Goal: Find specific page/section: Find specific page/section

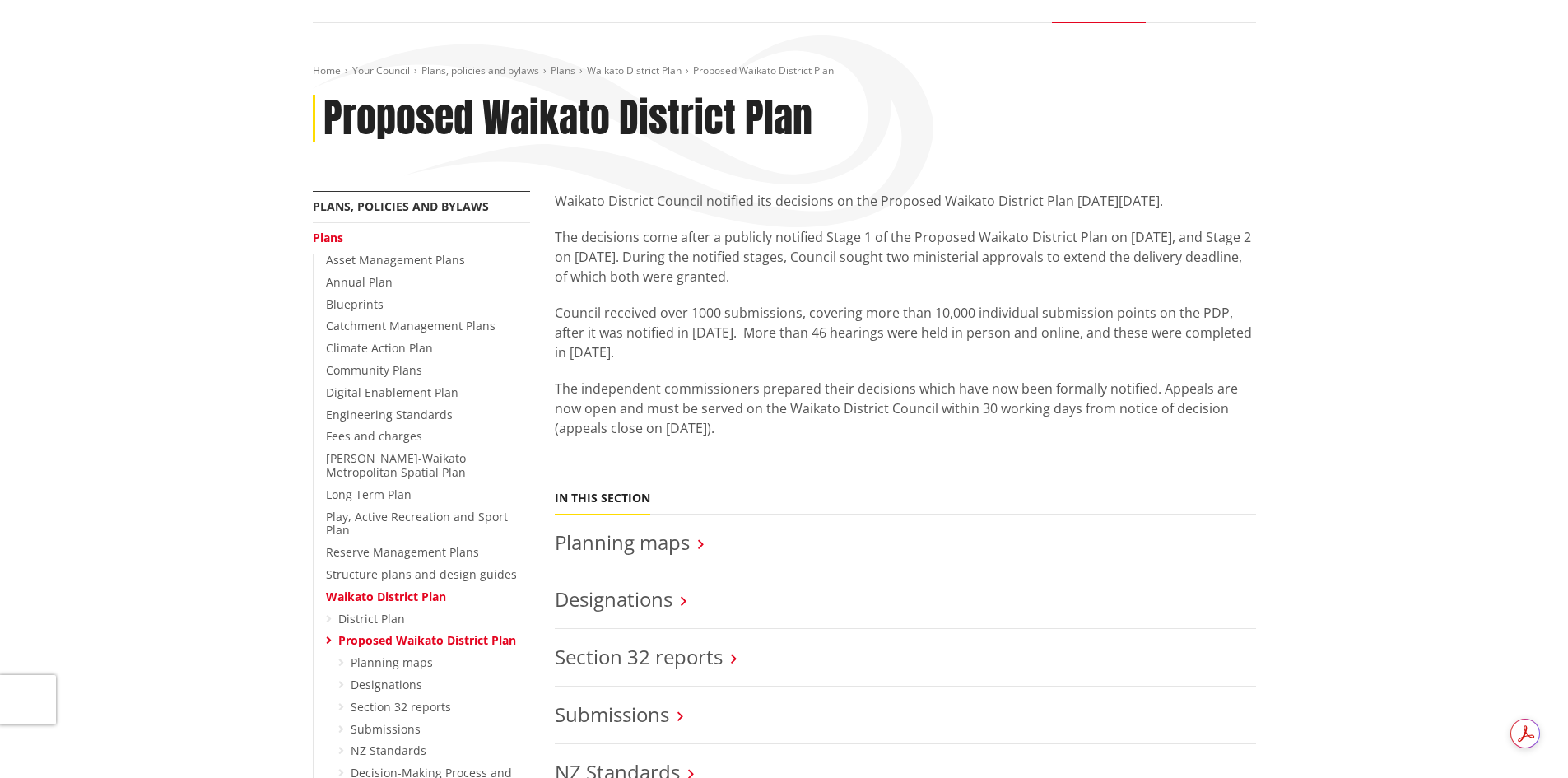
scroll to position [165, 0]
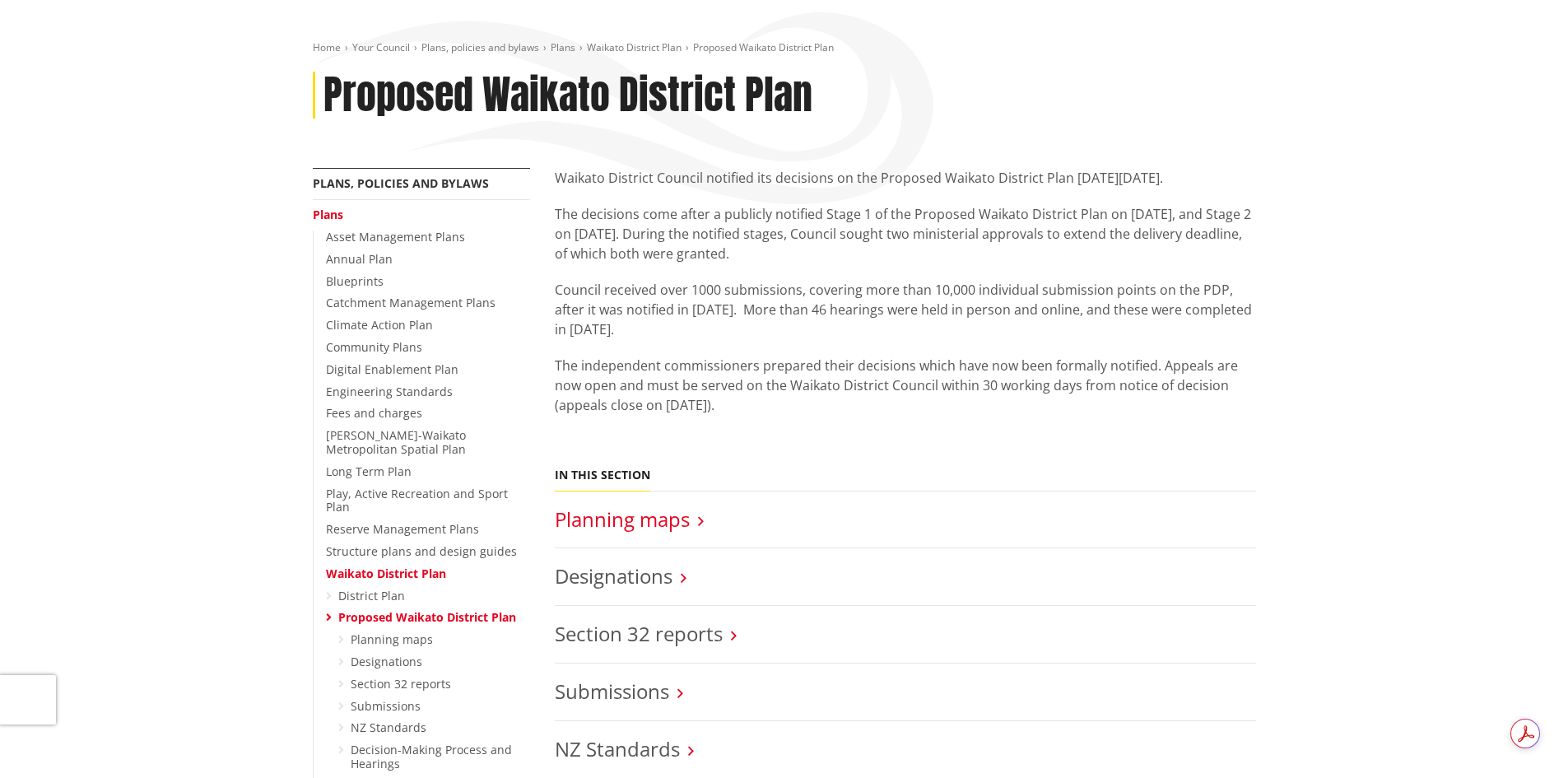
click at [612, 521] on link "Planning maps" at bounding box center [622, 519] width 135 height 27
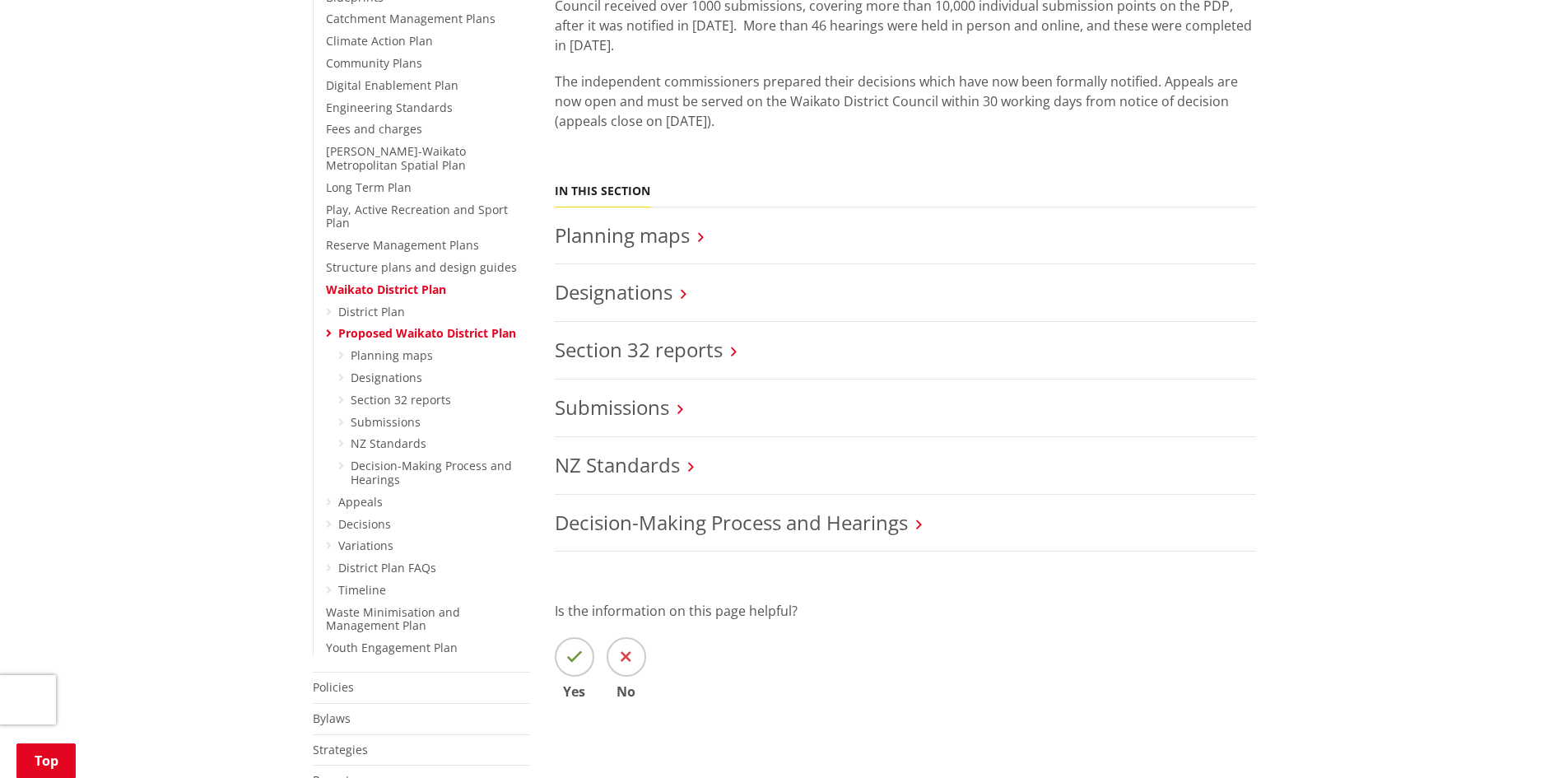
scroll to position [412, 0]
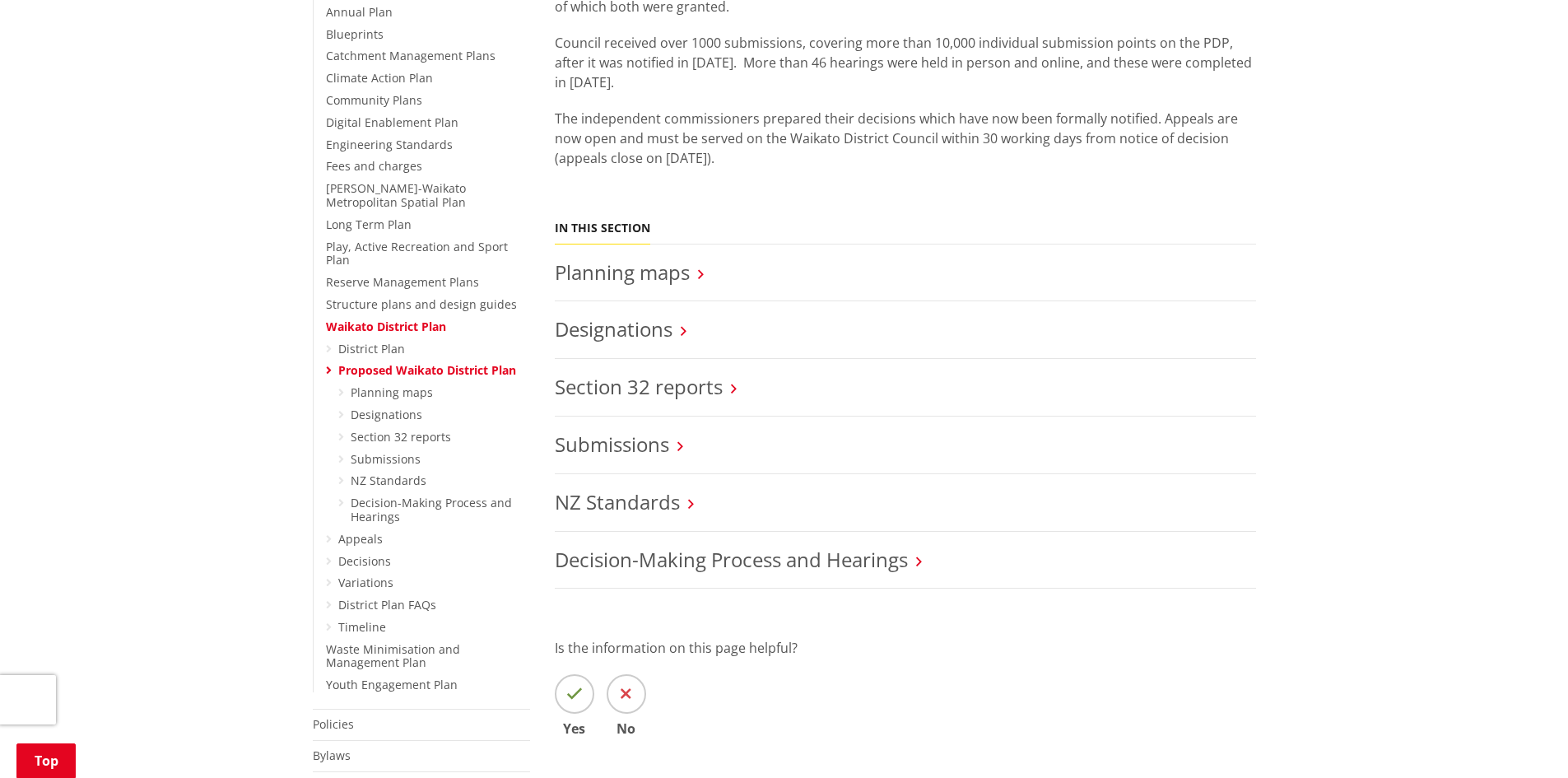
click at [381, 362] on link "Proposed Waikato District Plan" at bounding box center [427, 369] width 178 height 15
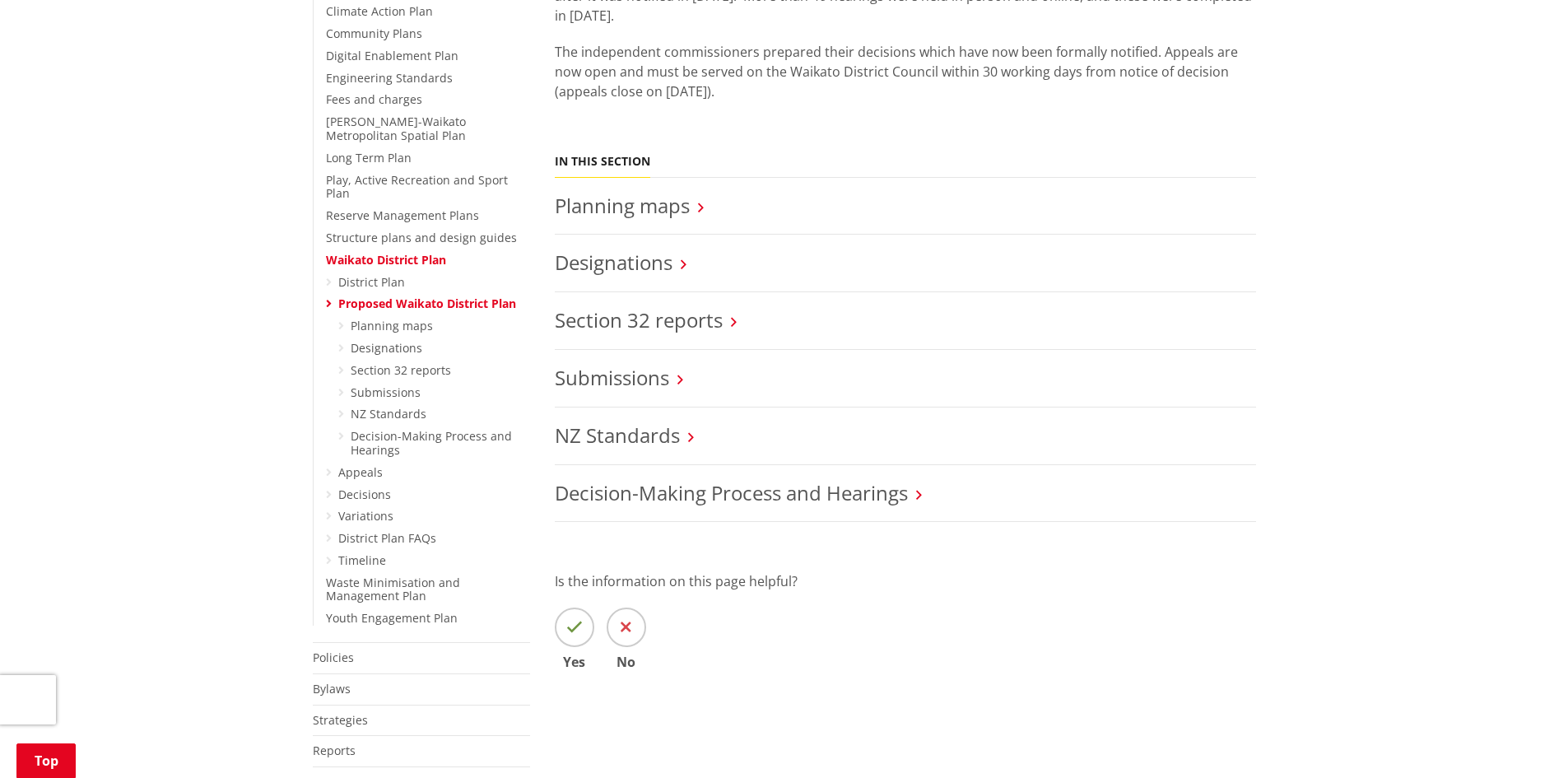
scroll to position [494, 0]
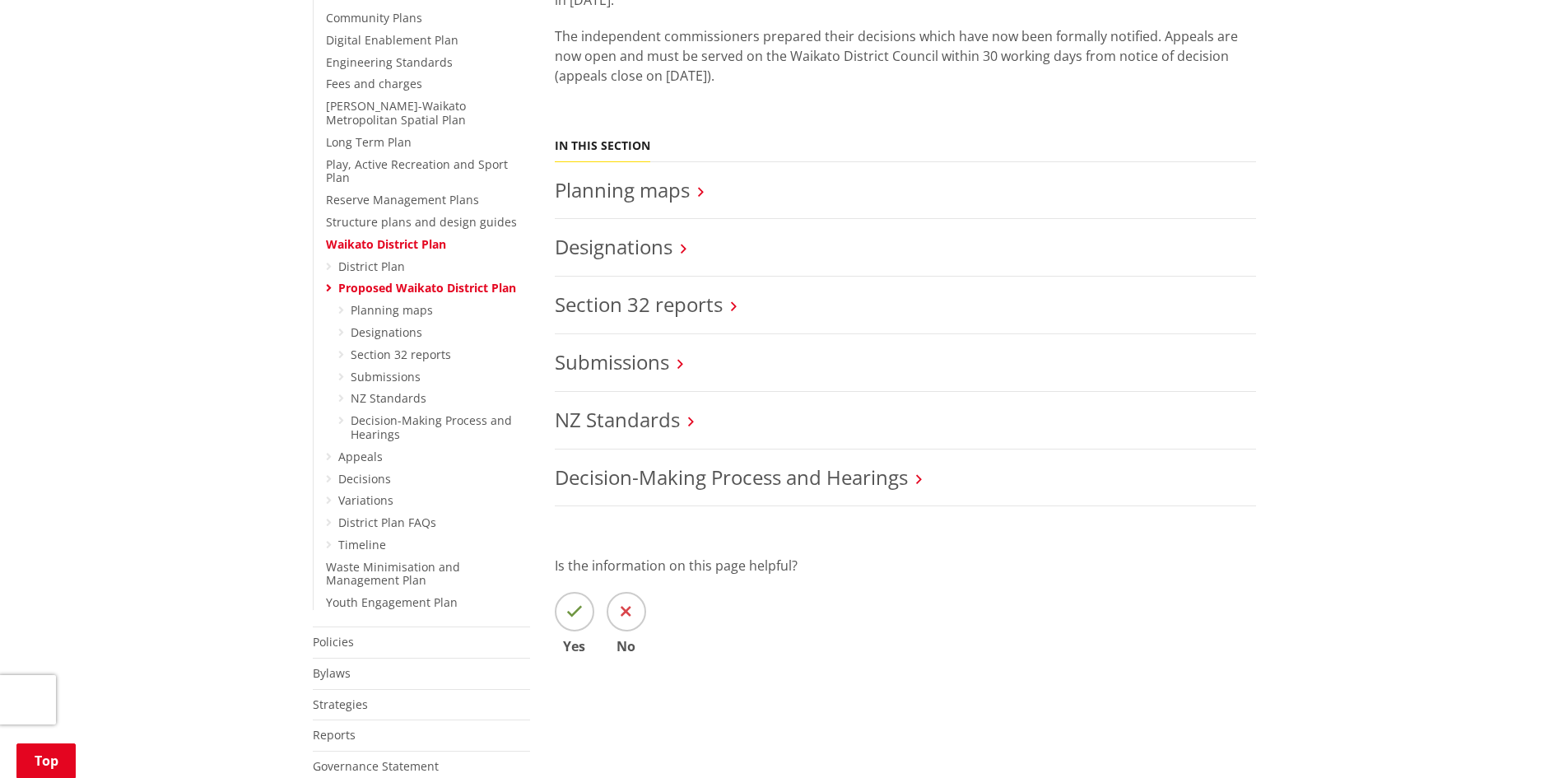
click at [701, 193] on icon at bounding box center [700, 192] width 5 height 14
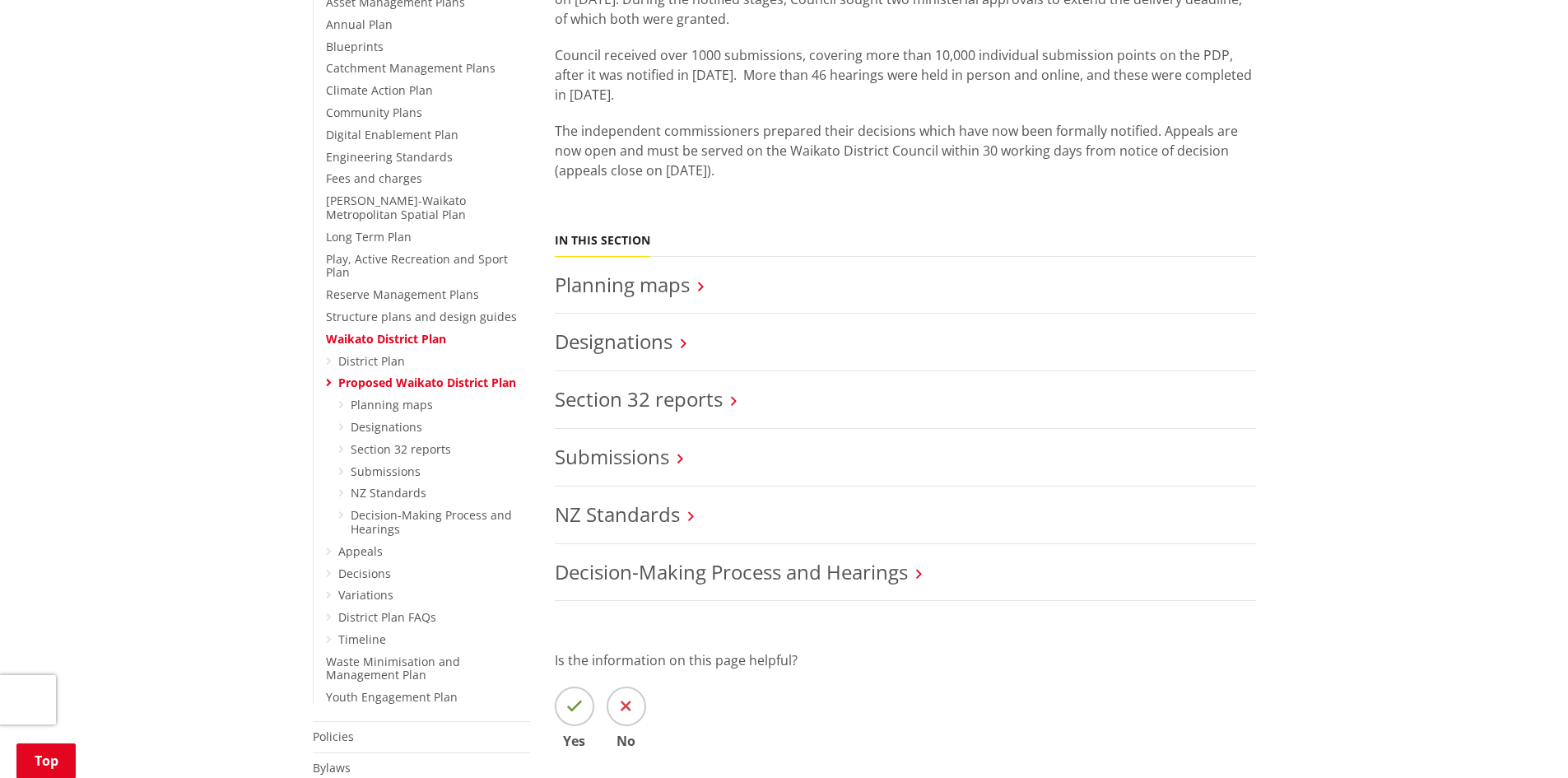
scroll to position [412, 0]
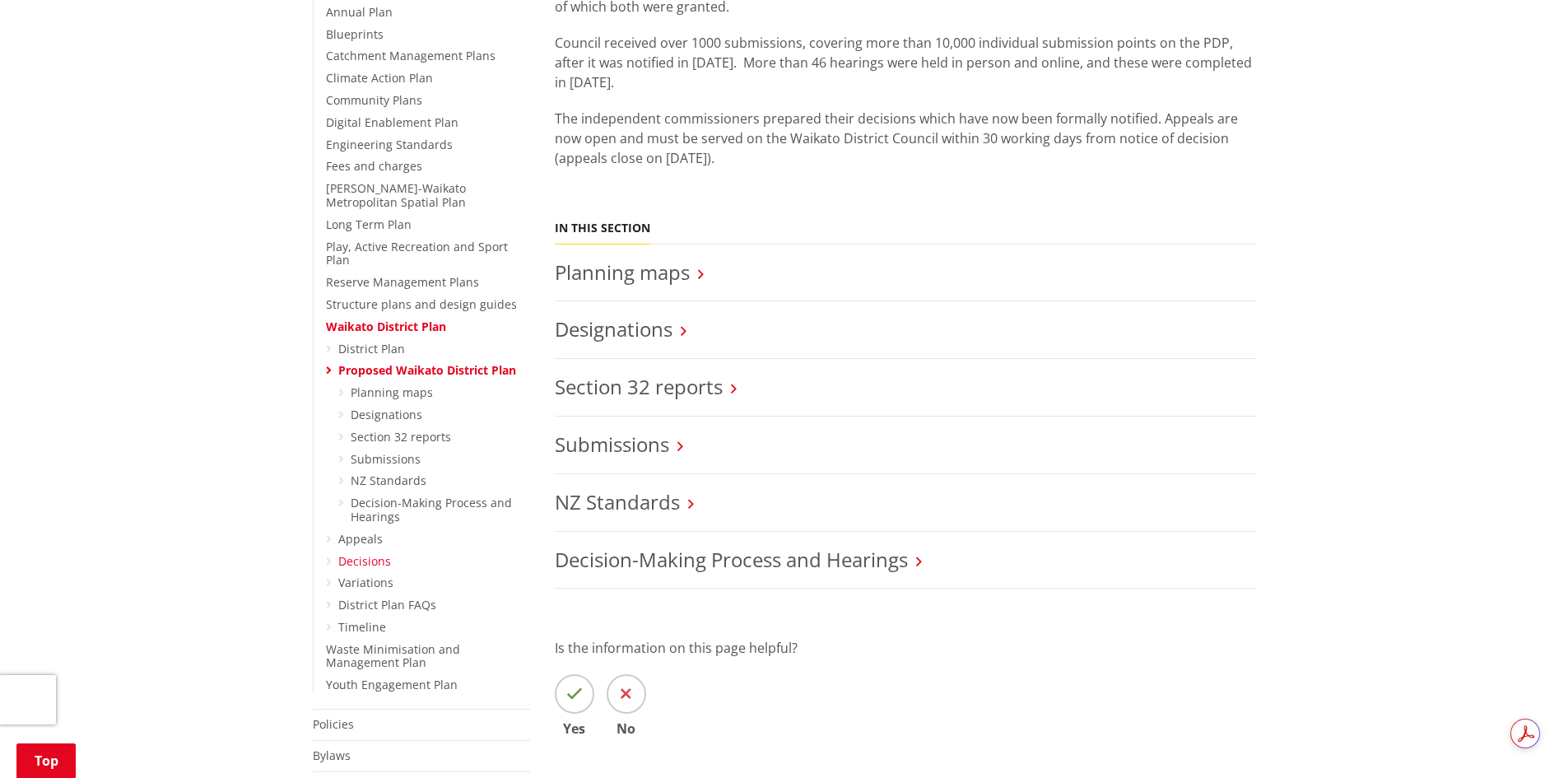
click at [352, 553] on link "Decisions" at bounding box center [365, 560] width 52 height 15
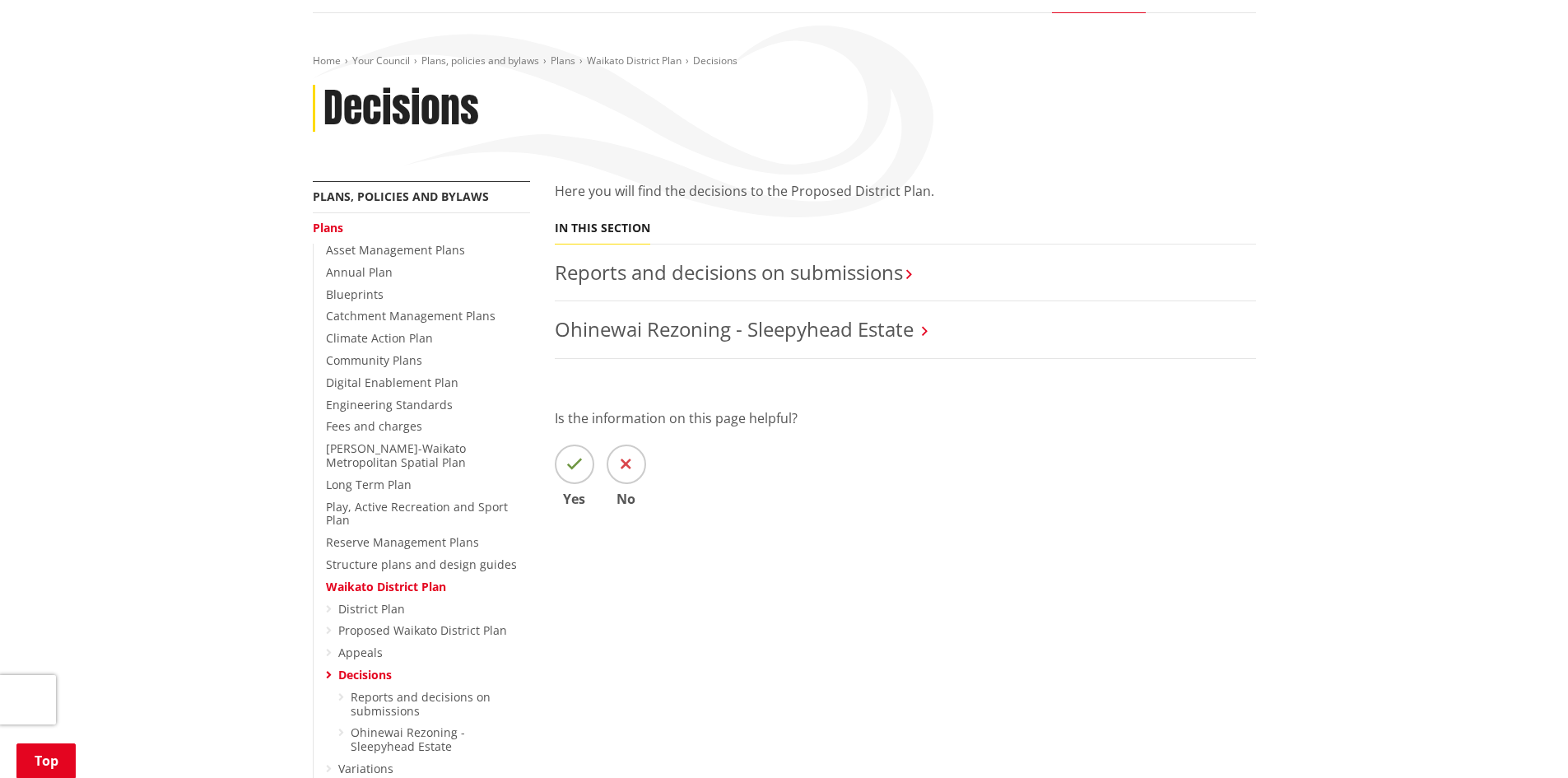
scroll to position [247, 0]
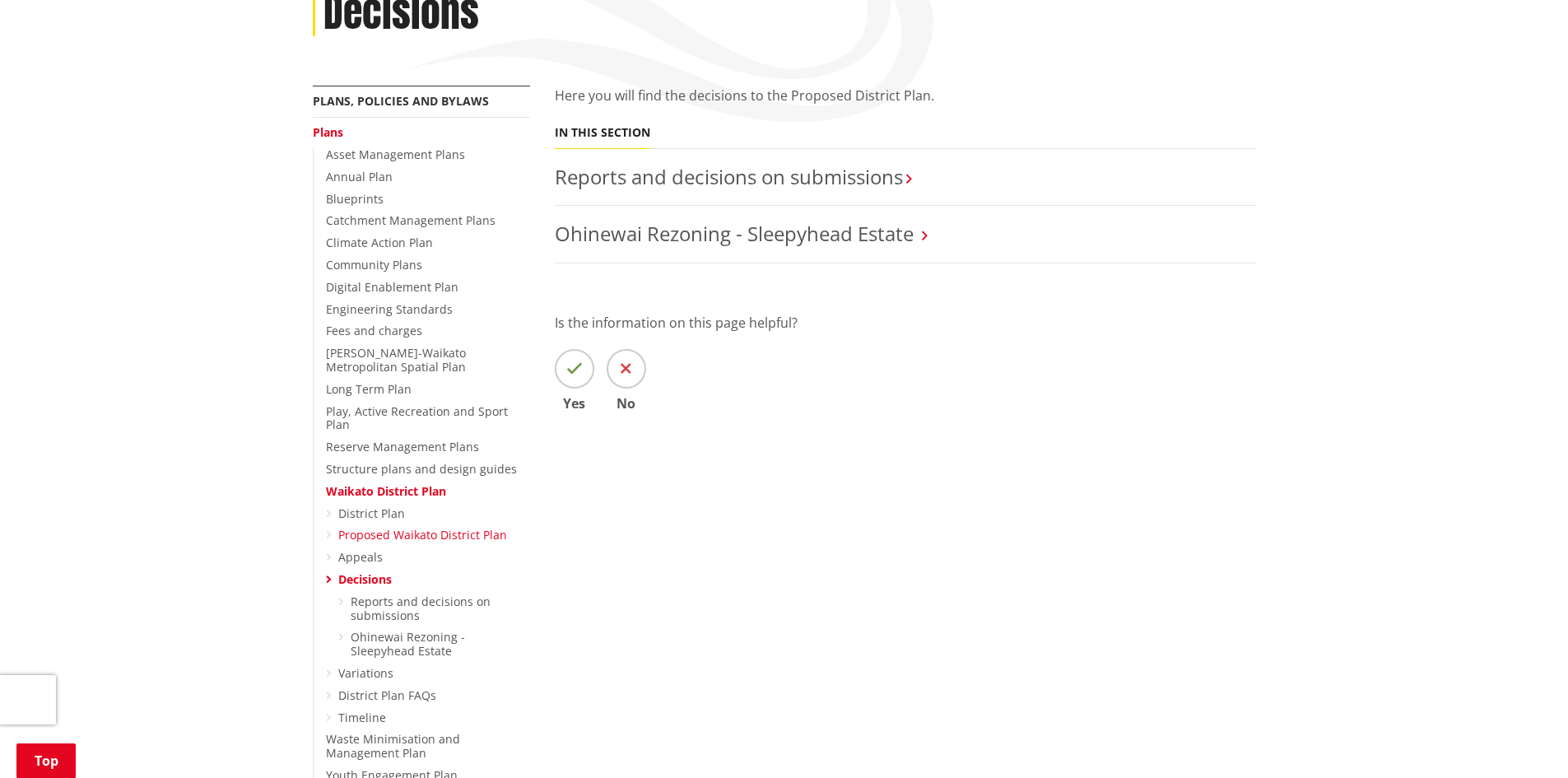
click at [380, 527] on link "Proposed Waikato District Plan" at bounding box center [423, 534] width 168 height 15
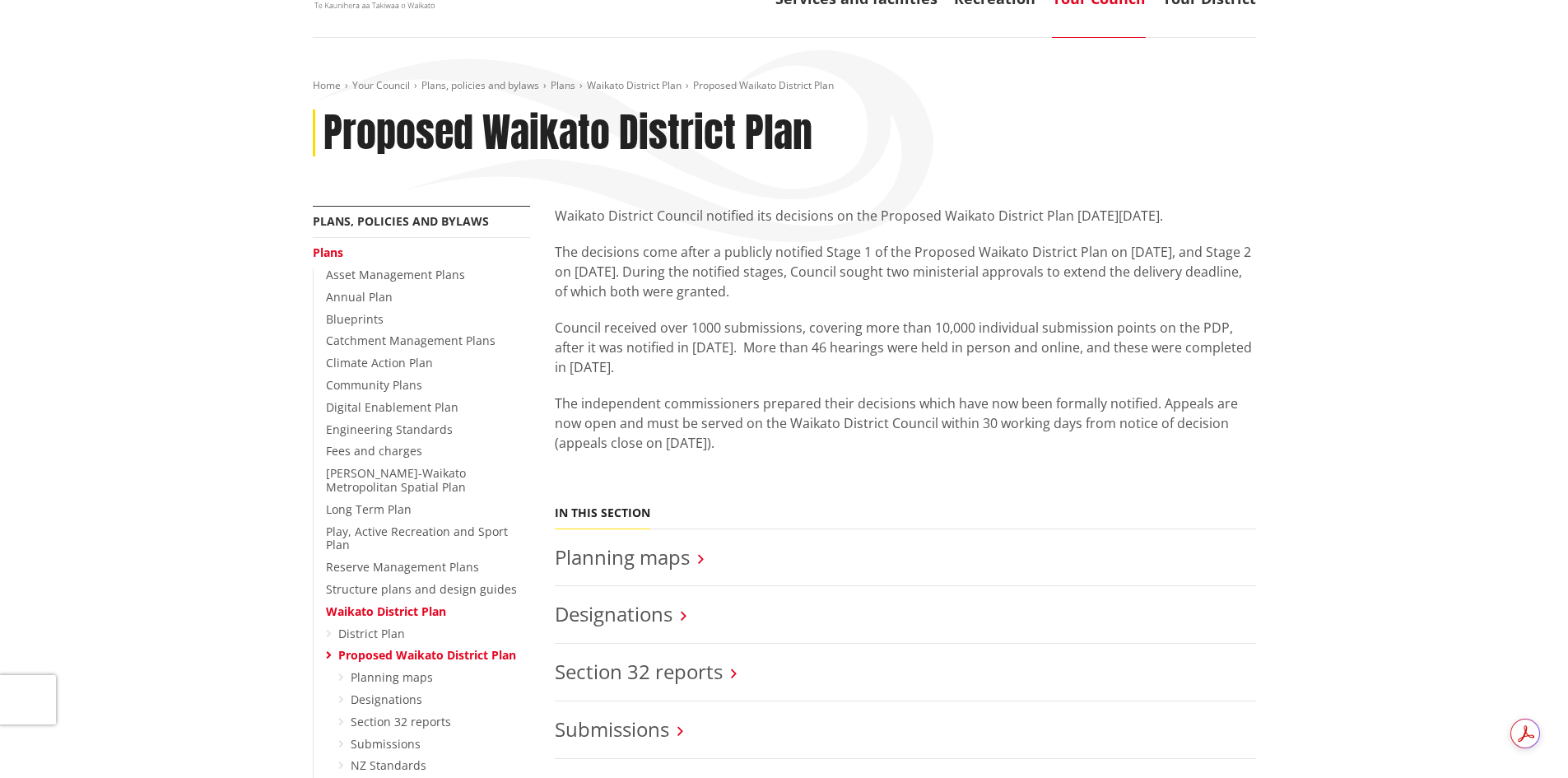
scroll to position [165, 0]
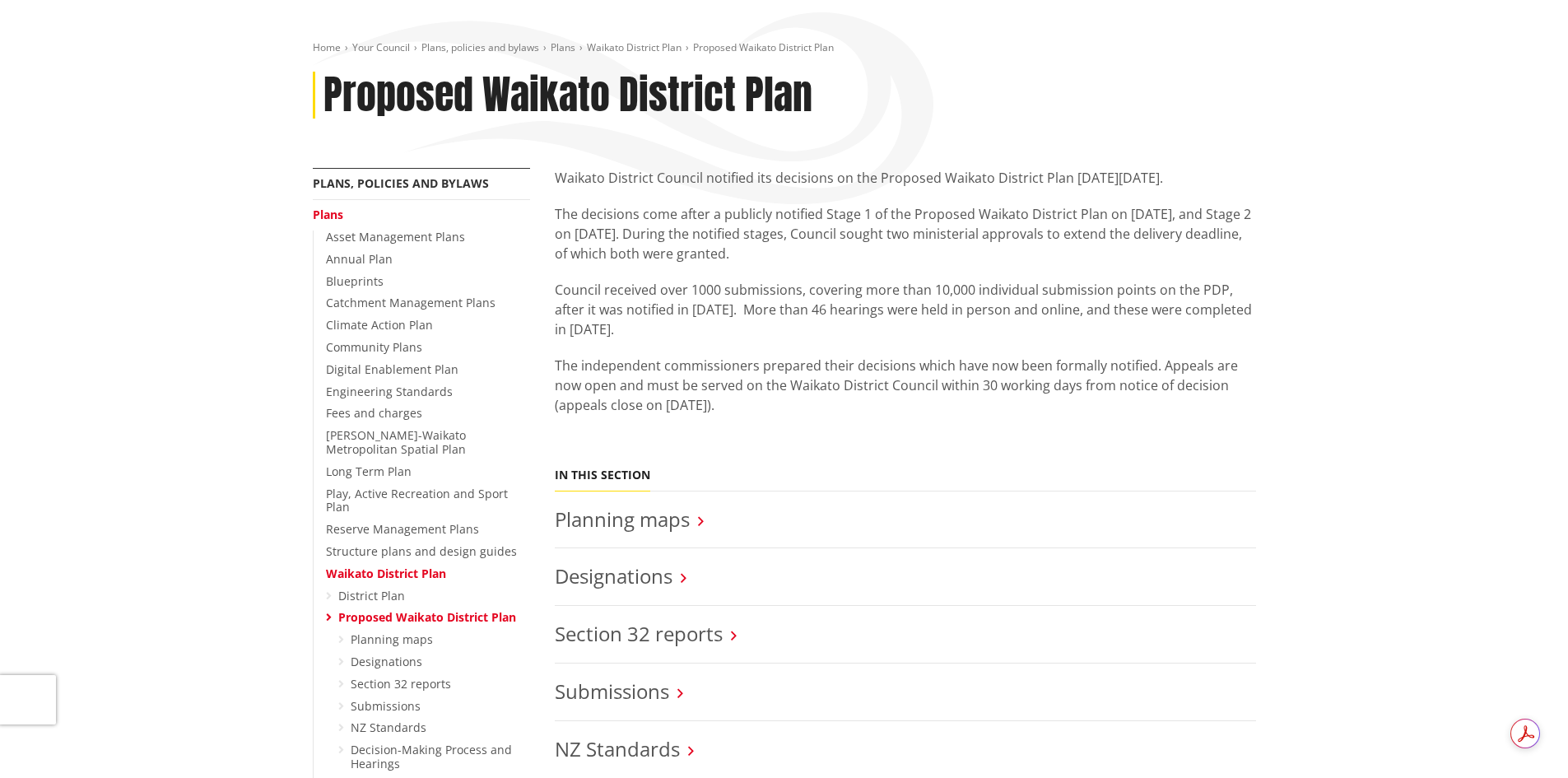
click at [394, 565] on link "Waikato District Plan" at bounding box center [385, 573] width 120 height 15
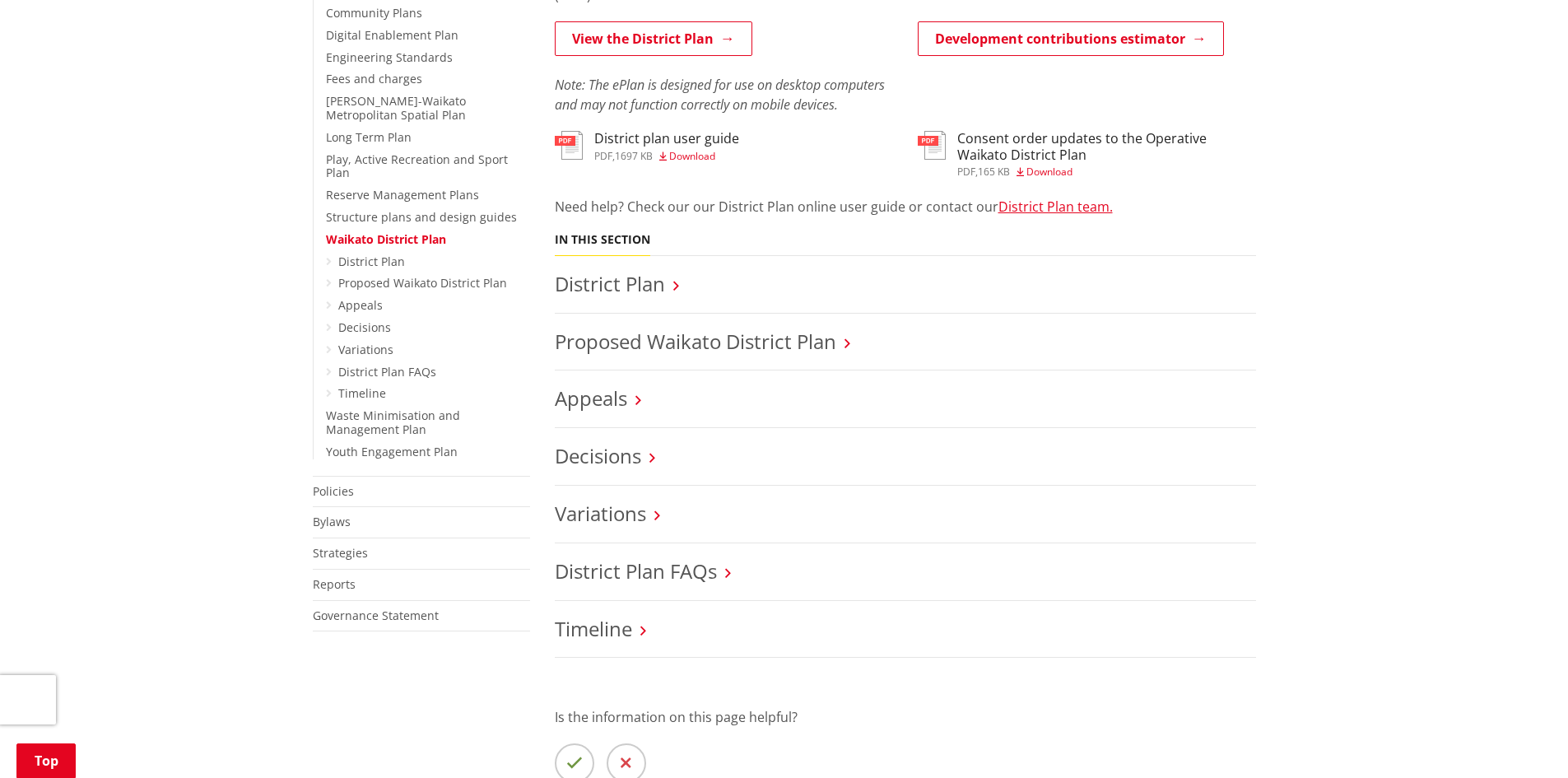
scroll to position [412, 0]
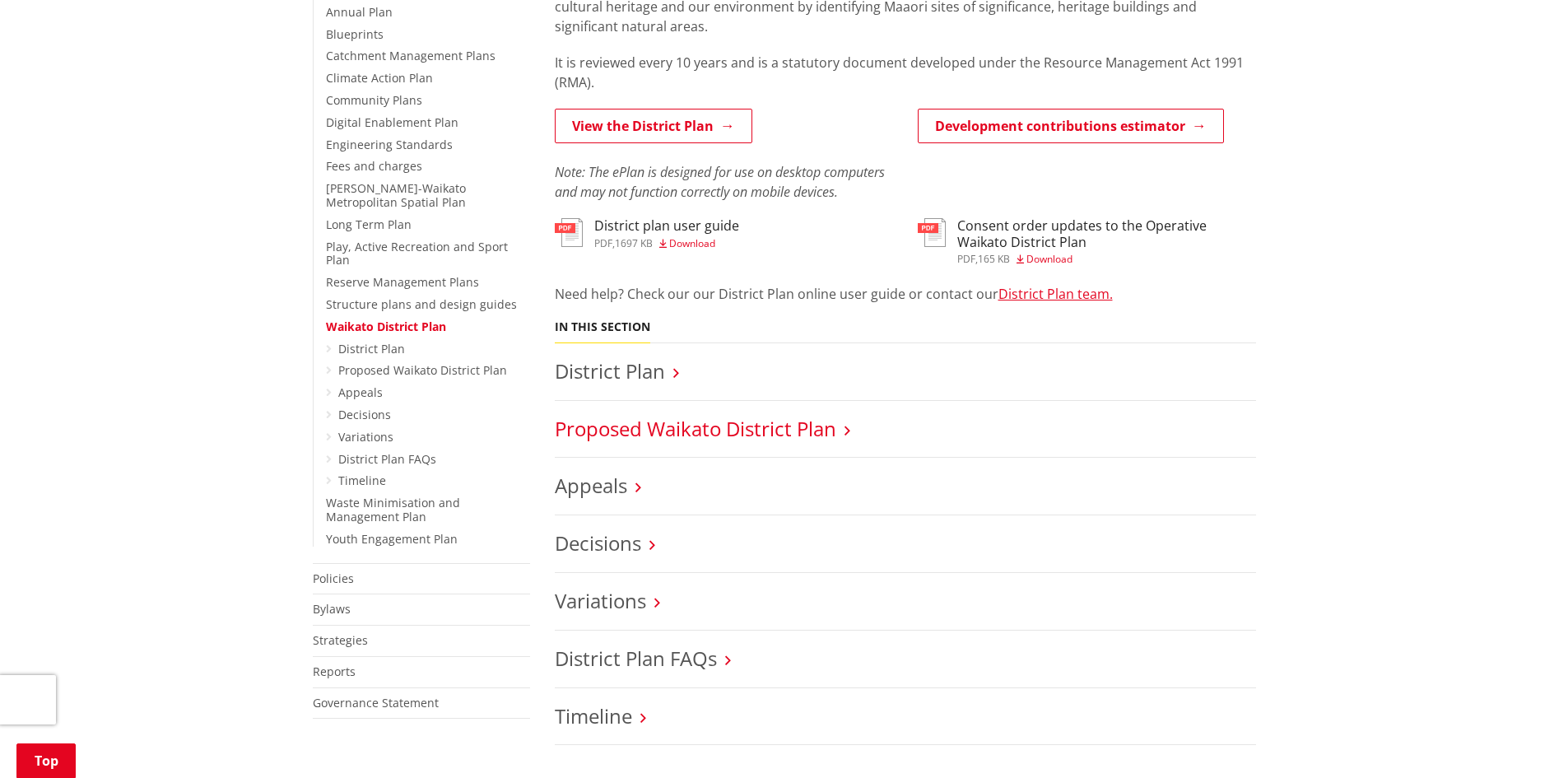
click at [676, 428] on link "Proposed Waikato District Plan" at bounding box center [695, 429] width 281 height 27
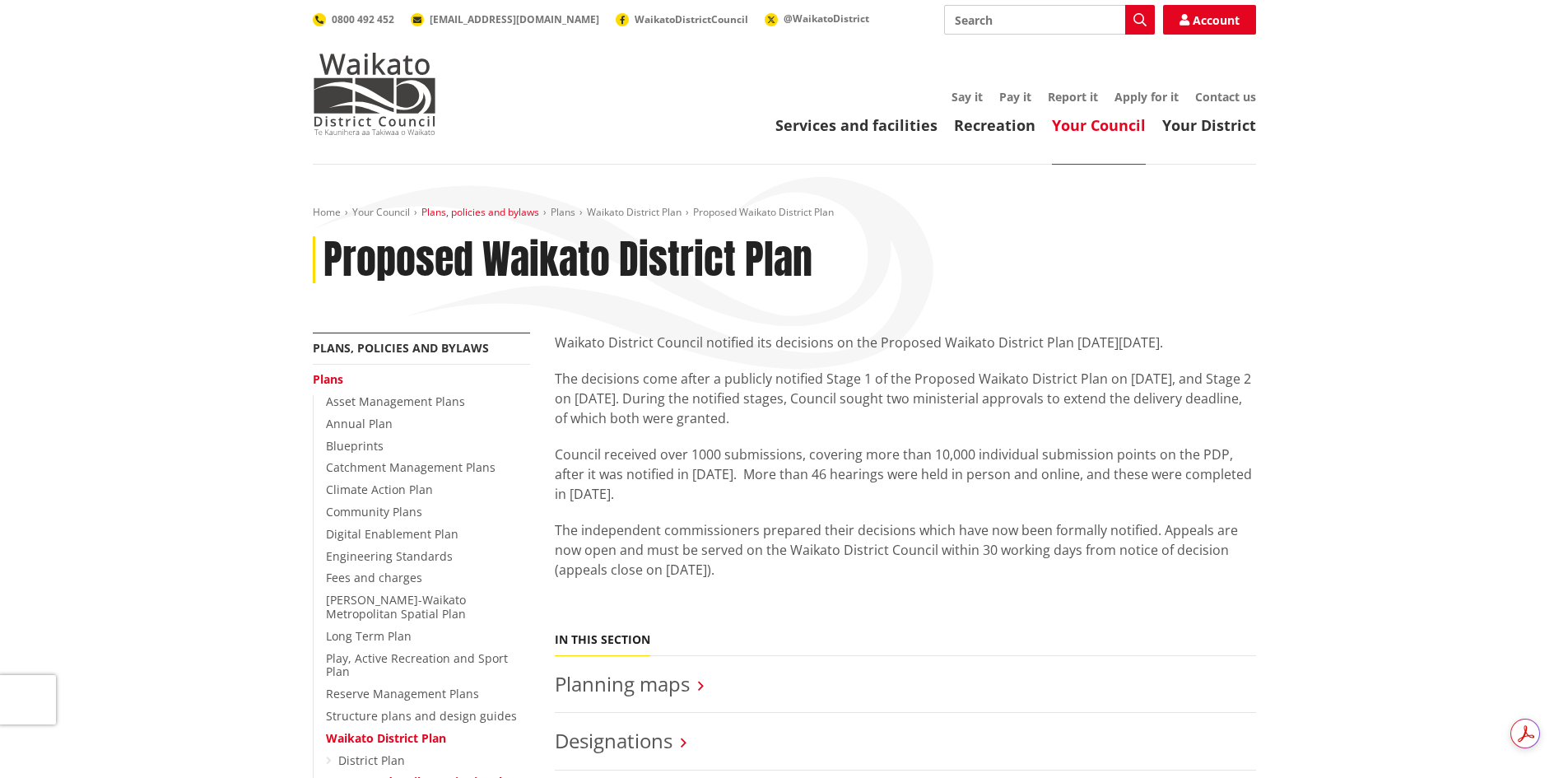
click at [460, 211] on link "Plans, policies and bylaws" at bounding box center [480, 212] width 118 height 14
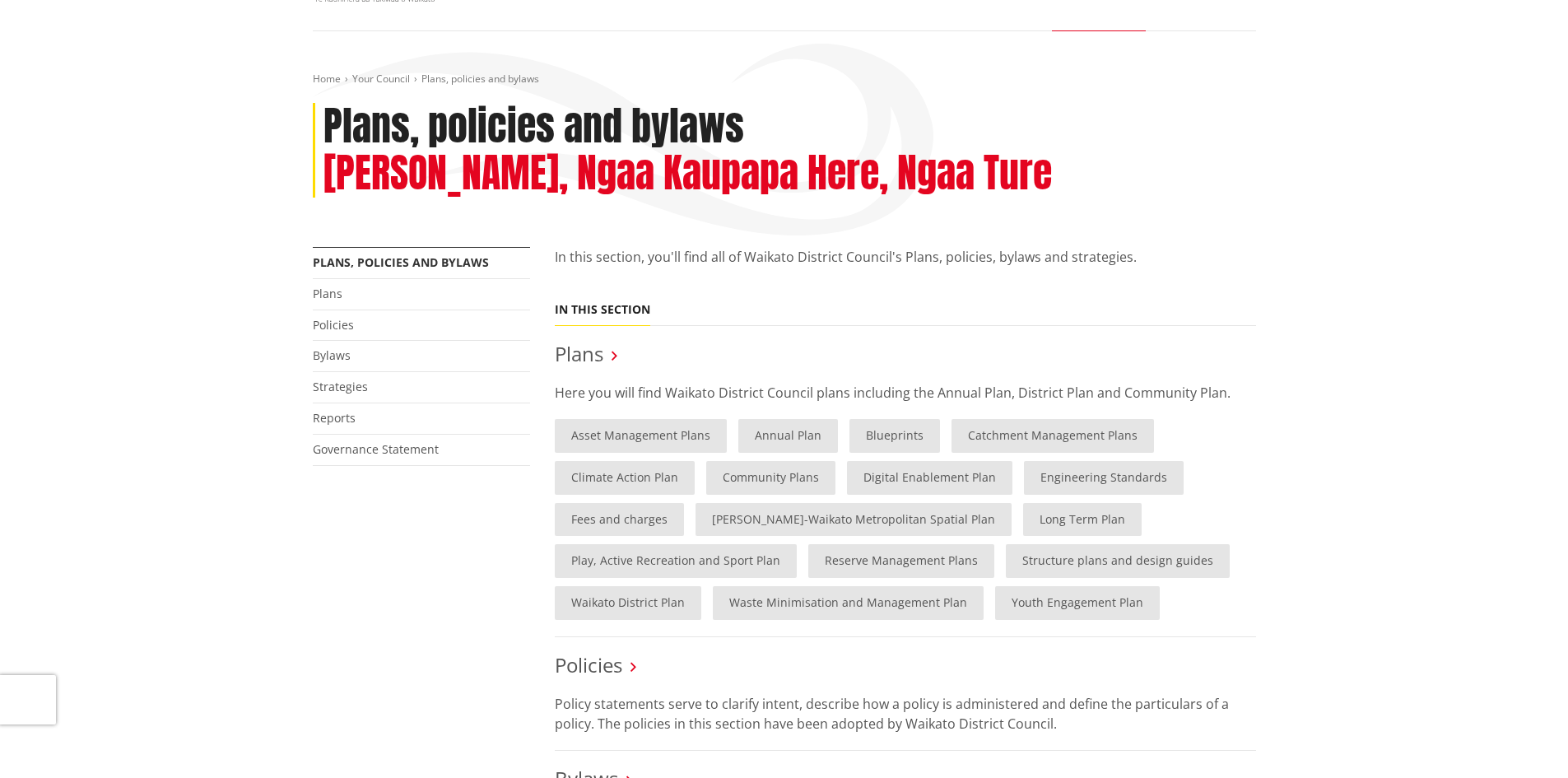
scroll to position [165, 0]
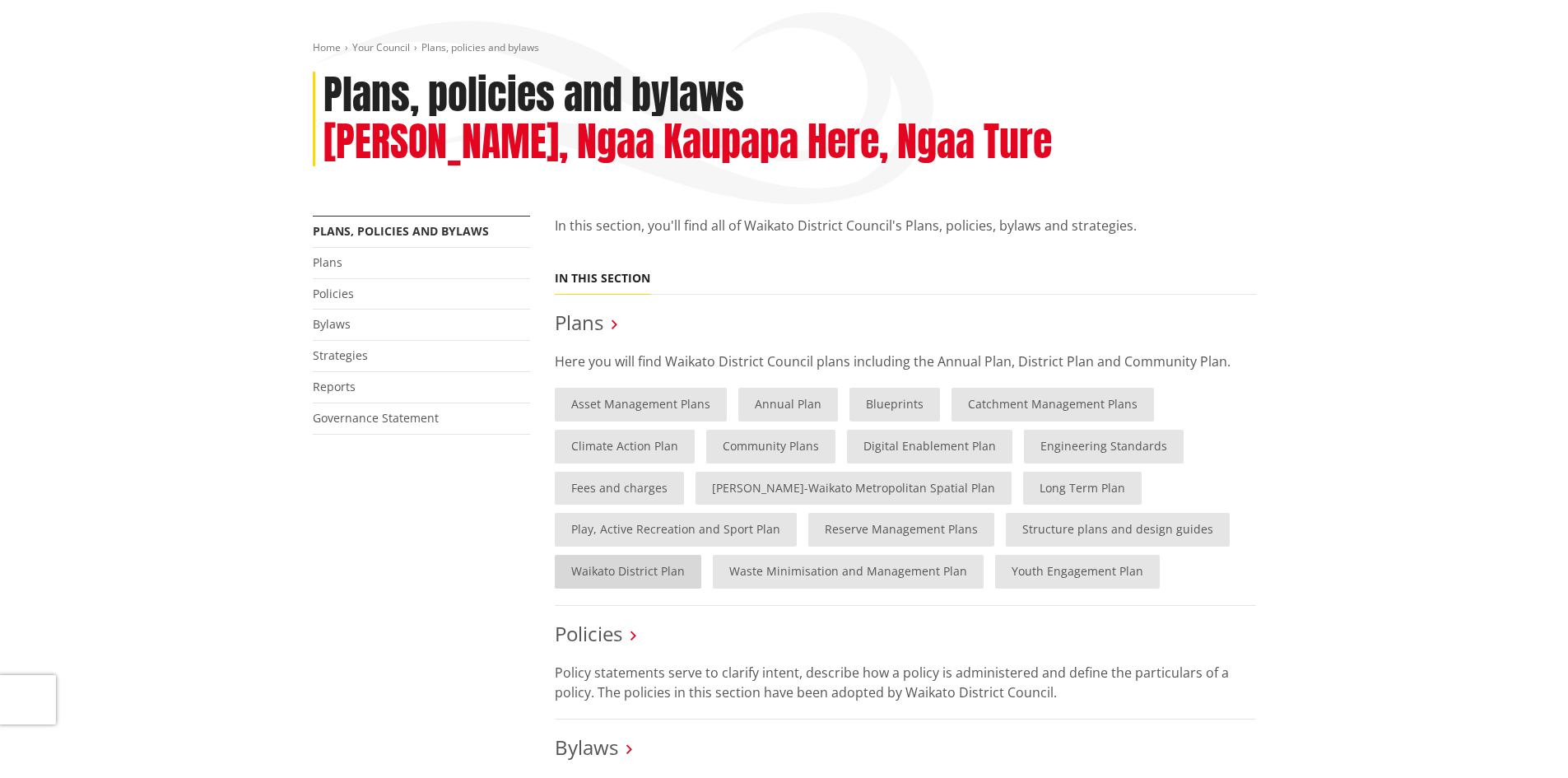
click at [613, 574] on link "Waikato District Plan" at bounding box center [628, 571] width 147 height 33
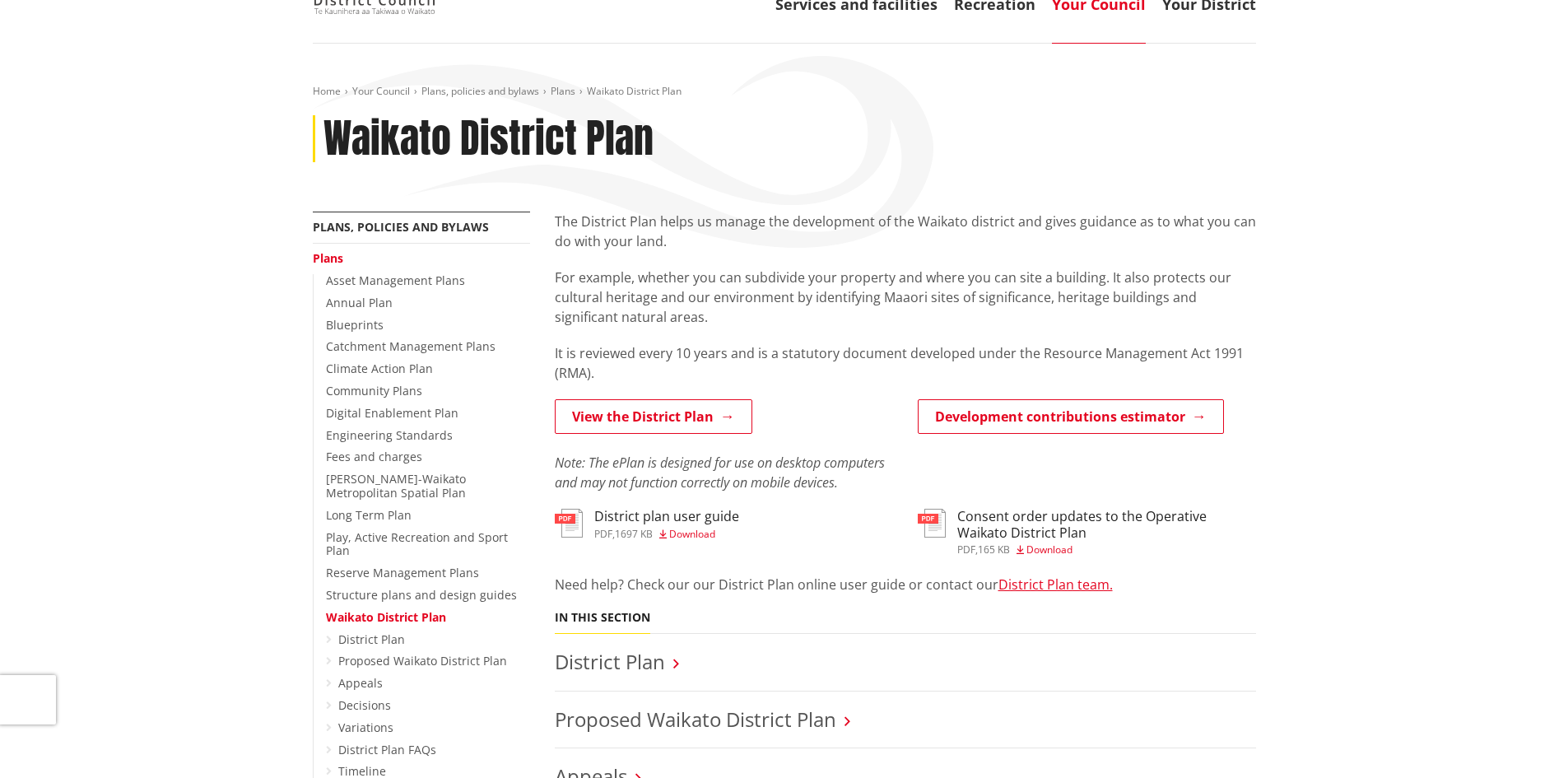
scroll to position [165, 0]
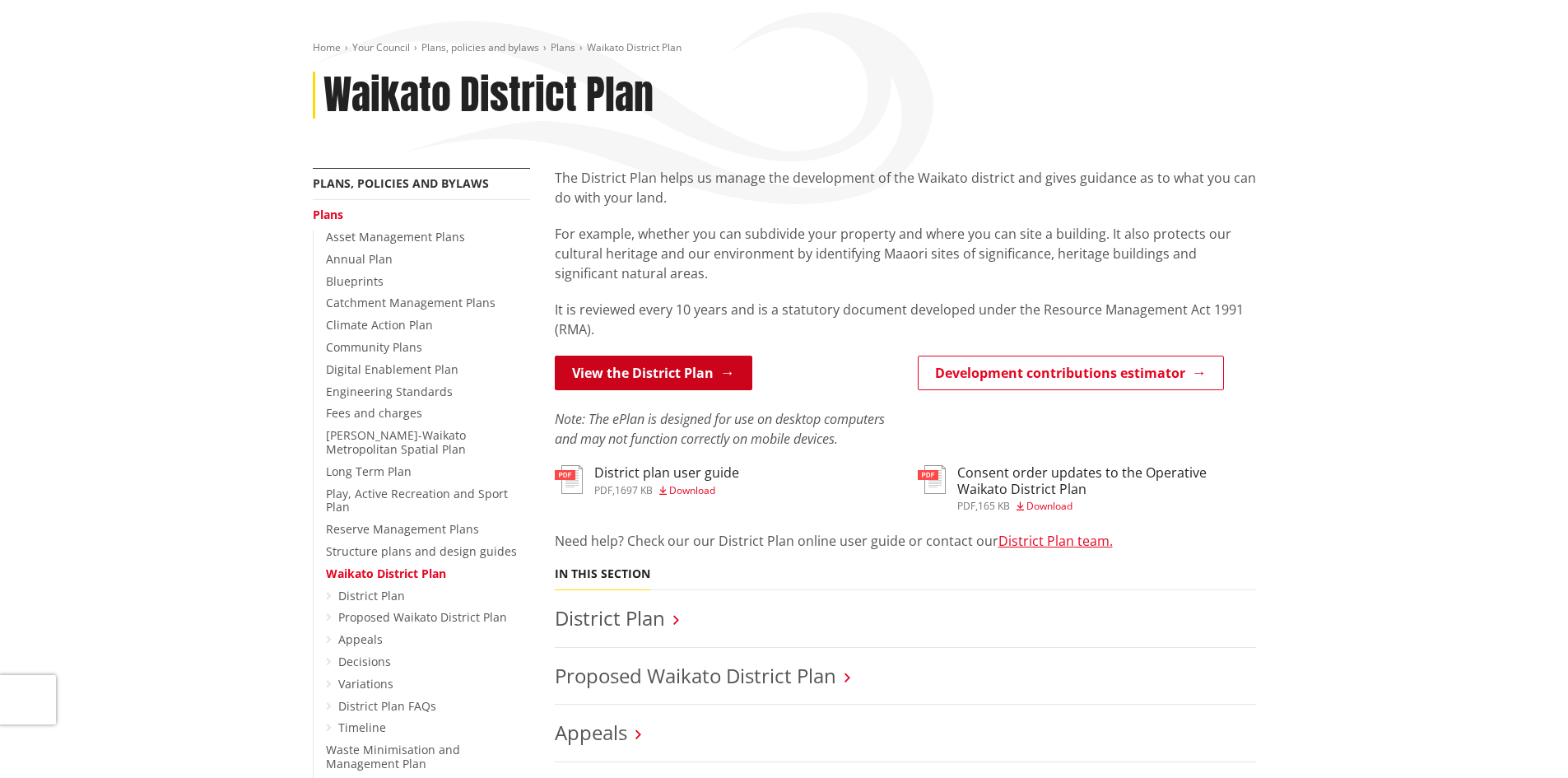
click at [690, 373] on link "View the District Plan" at bounding box center [653, 373] width 197 height 34
